Goal: Information Seeking & Learning: Learn about a topic

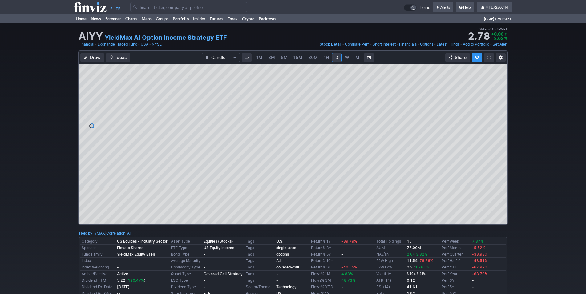
click at [190, 8] on input "Search" at bounding box center [188, 7] width 117 height 10
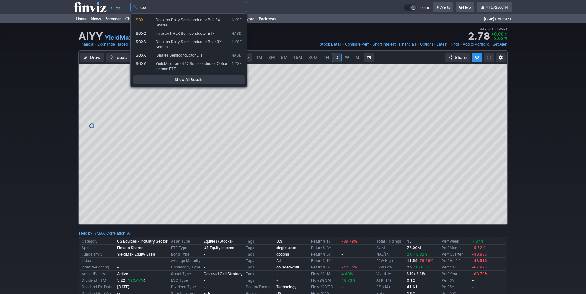
type input "soxl"
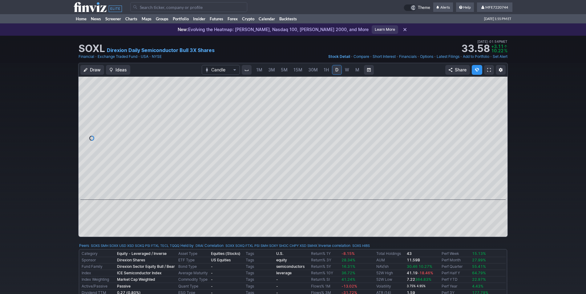
click at [345, 70] on span "W" at bounding box center [347, 69] width 4 height 5
click at [356, 70] on span "M" at bounding box center [357, 69] width 4 height 5
